Goal: Information Seeking & Learning: Understand process/instructions

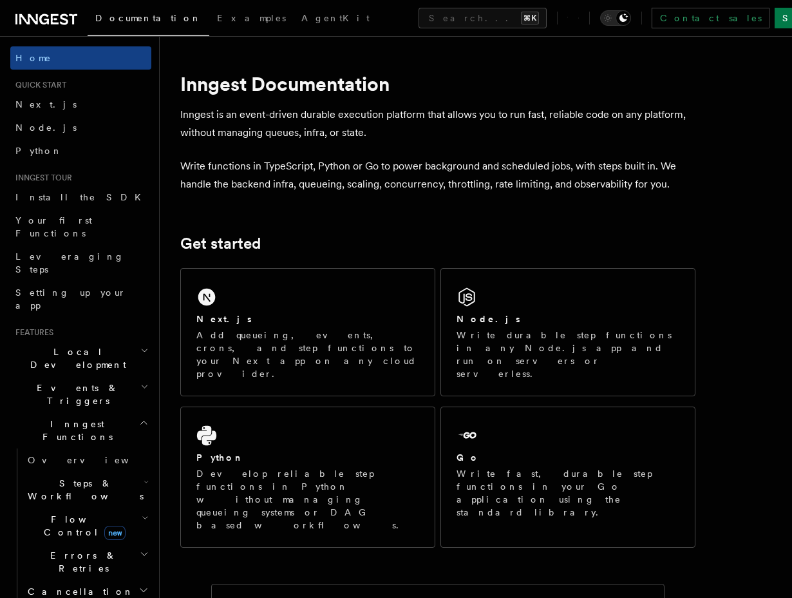
click at [58, 15] on icon at bounding box center [46, 19] width 62 height 15
click at [445, 192] on p "Write functions in TypeScript, Python or Go to power background and scheduled j…" at bounding box center [437, 175] width 515 height 36
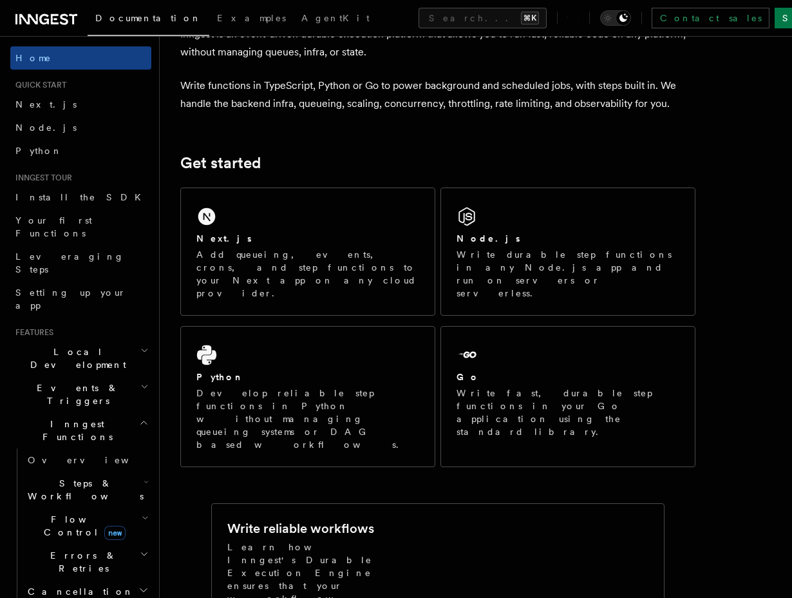
scroll to position [111, 0]
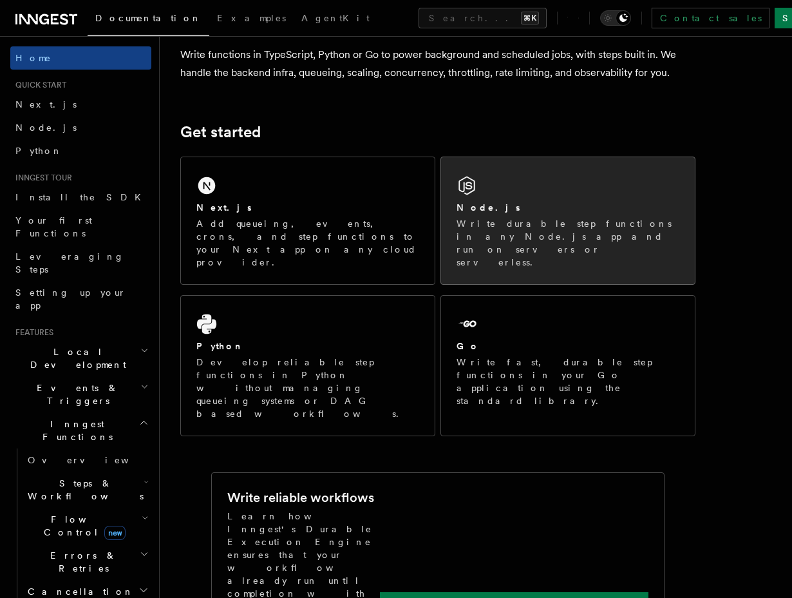
click at [474, 240] on p "Write durable step functions in any Node.js app and run on servers or serverles…" at bounding box center [568, 243] width 223 height 52
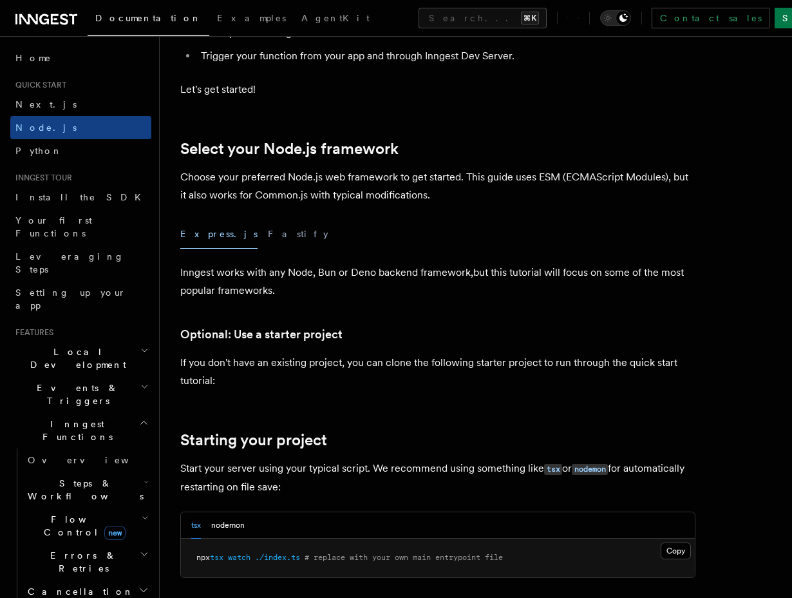
scroll to position [234, 0]
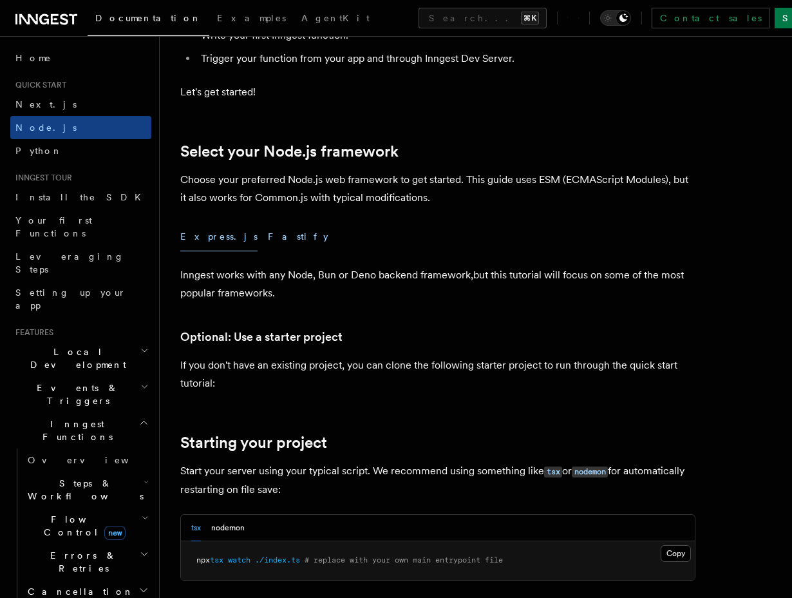
click at [268, 235] on button "Fastify" at bounding box center [298, 236] width 61 height 29
click at [209, 242] on button "Express.js" at bounding box center [218, 236] width 77 height 29
click at [444, 284] on p "Inngest works with any Node, Bun or Deno backend framework,but this tutorial wi…" at bounding box center [437, 284] width 515 height 36
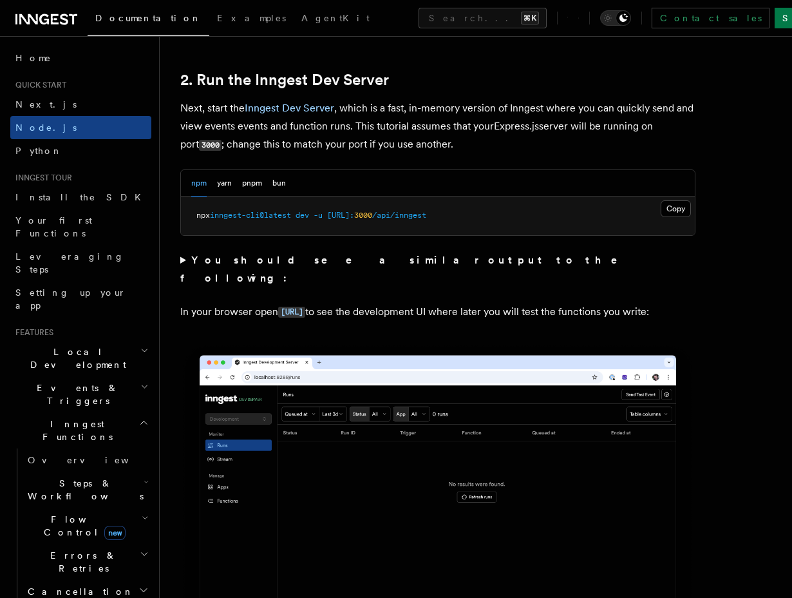
scroll to position [1007, 0]
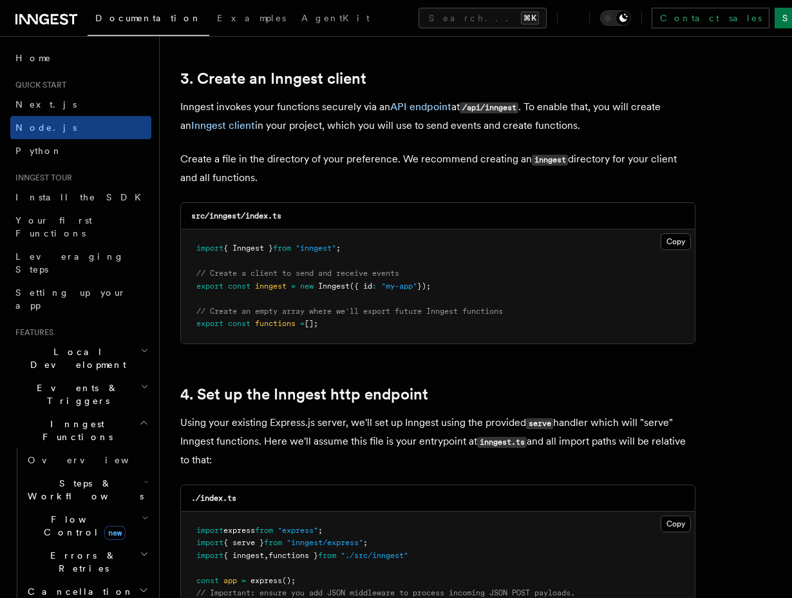
scroll to position [1625, 0]
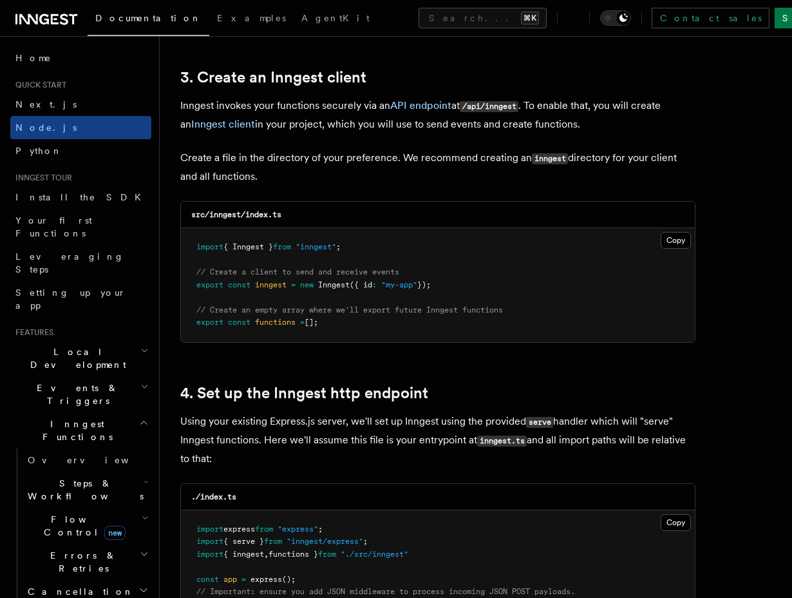
click at [63, 91] on li "Quick start Next.js Node.js Python" at bounding box center [80, 121] width 141 height 82
click at [64, 95] on link "Next.js" at bounding box center [80, 104] width 141 height 23
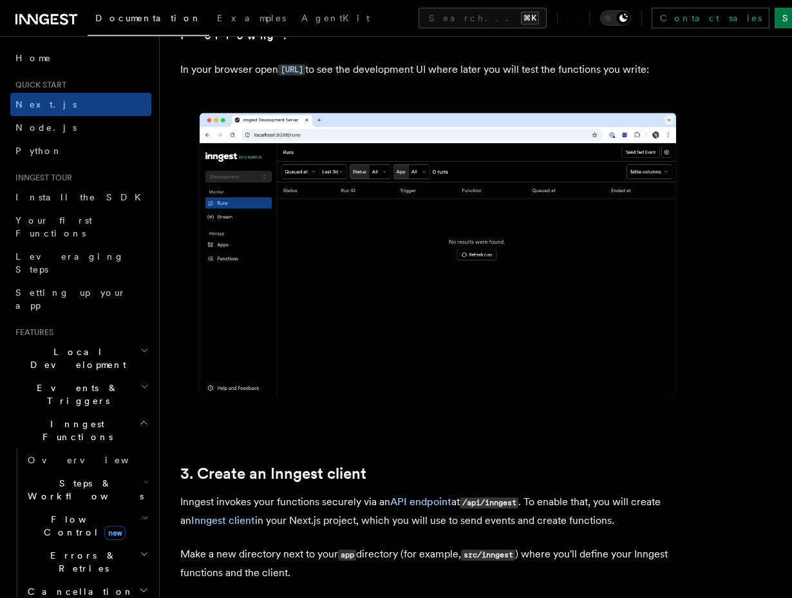
scroll to position [1090, 0]
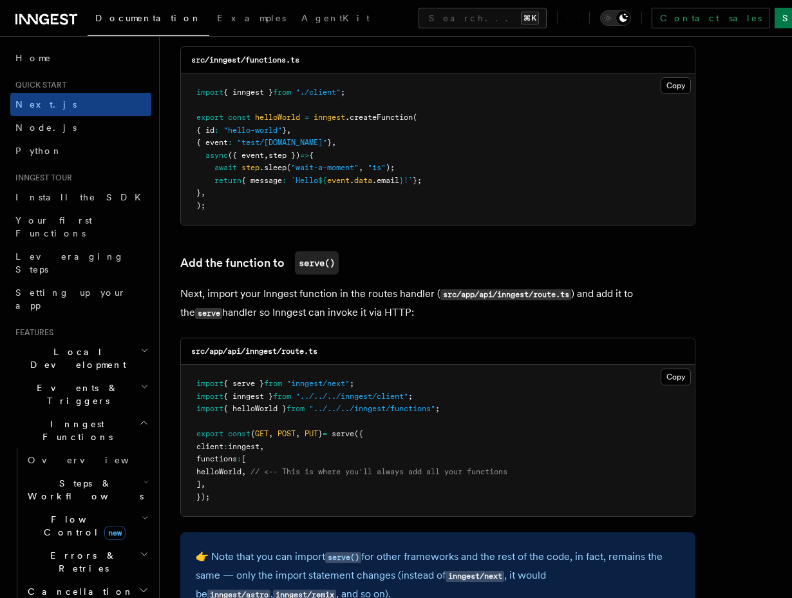
scroll to position [2349, 0]
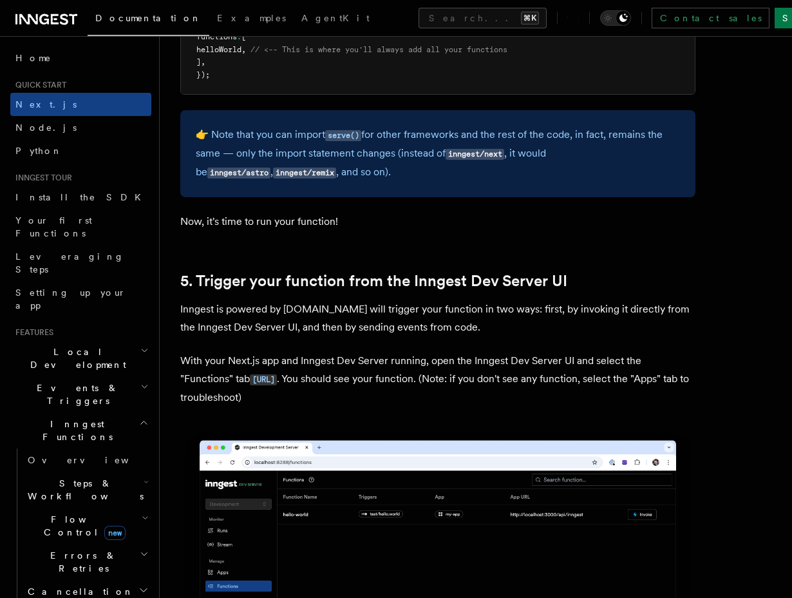
scroll to position [2771, 0]
